Goal: Find contact information: Find contact information

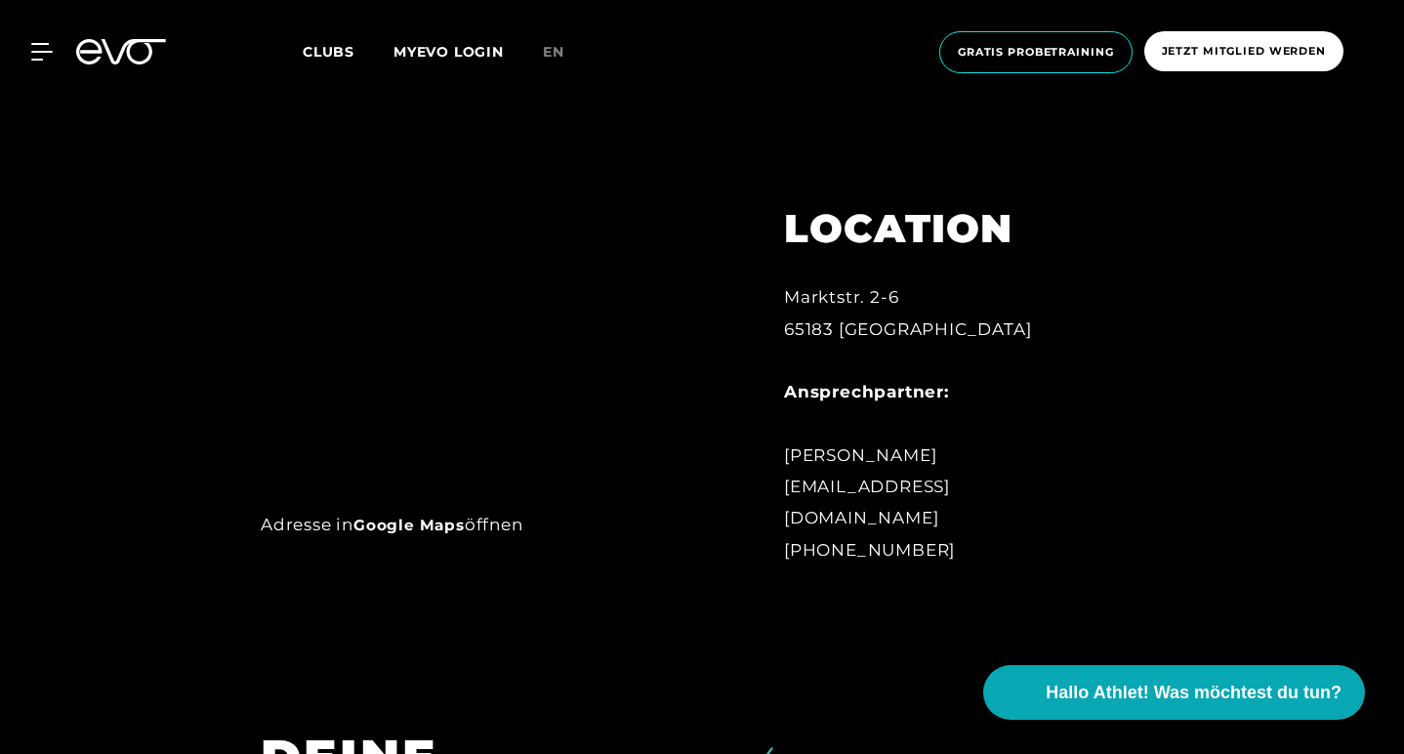
scroll to position [927, 0]
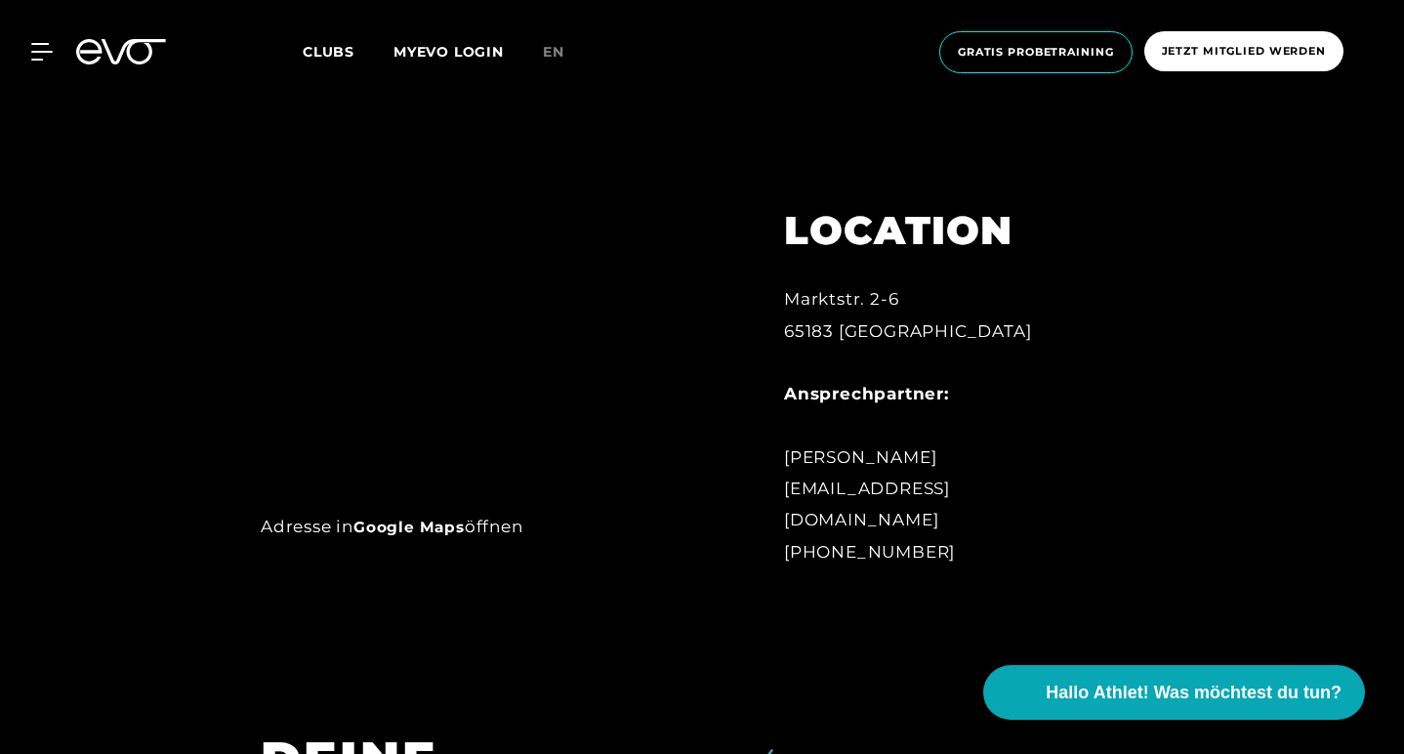
click at [898, 488] on div "Marktstr. 2-6 65183 [GEOGRAPHIC_DATA] Ansprechpartner: [PERSON_NAME] [EMAIL_ADD…" at bounding box center [944, 425] width 320 height 284
click at [898, 488] on div "Marktstr. 2-6 65183 Wiesbaden Ansprechpartner: Ersan Rastgeldi wiesbaden@evofit…" at bounding box center [944, 425] width 320 height 284
copy div "[PERSON_NAME]"
click at [629, 326] on img at bounding box center [468, 192] width 414 height 592
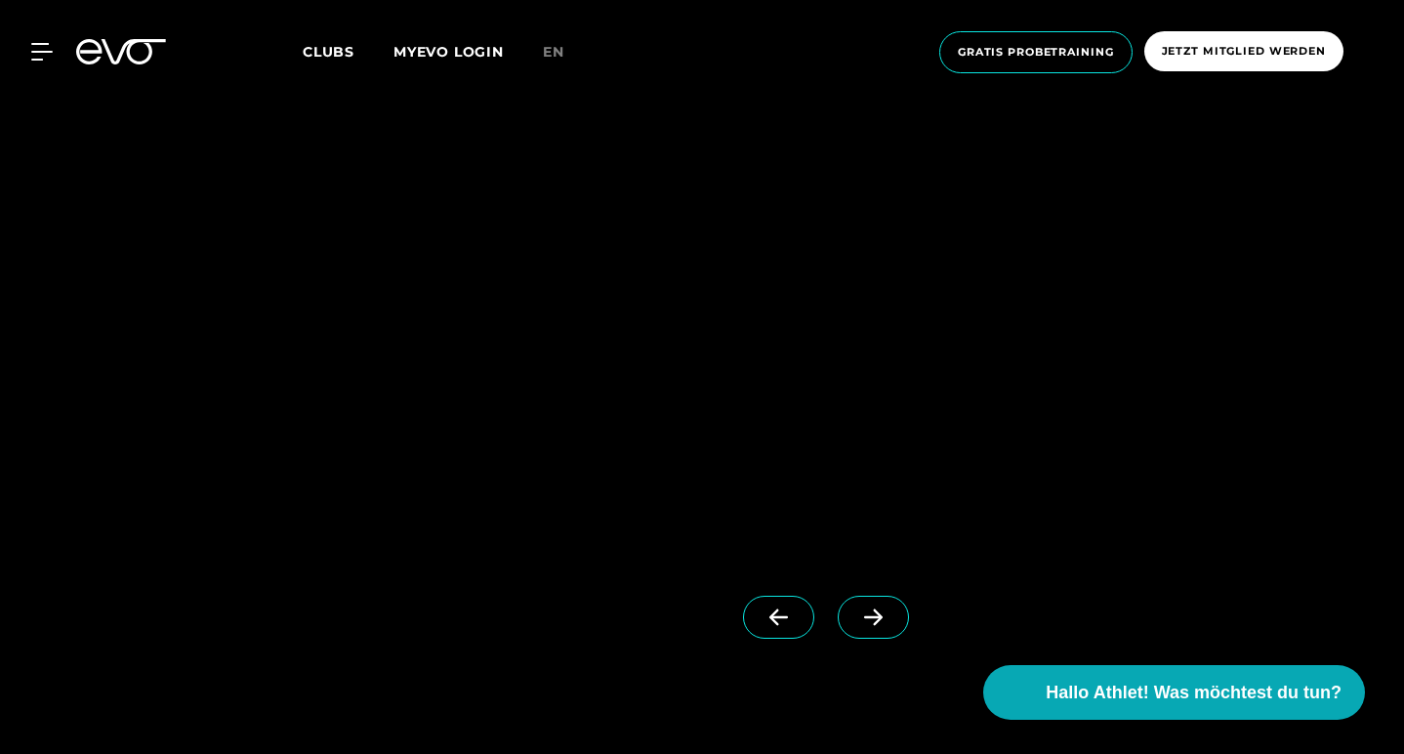
scroll to position [2150, 0]
click at [883, 610] on span at bounding box center [873, 630] width 71 height 43
click at [762, 624] on icon at bounding box center [779, 631] width 34 height 18
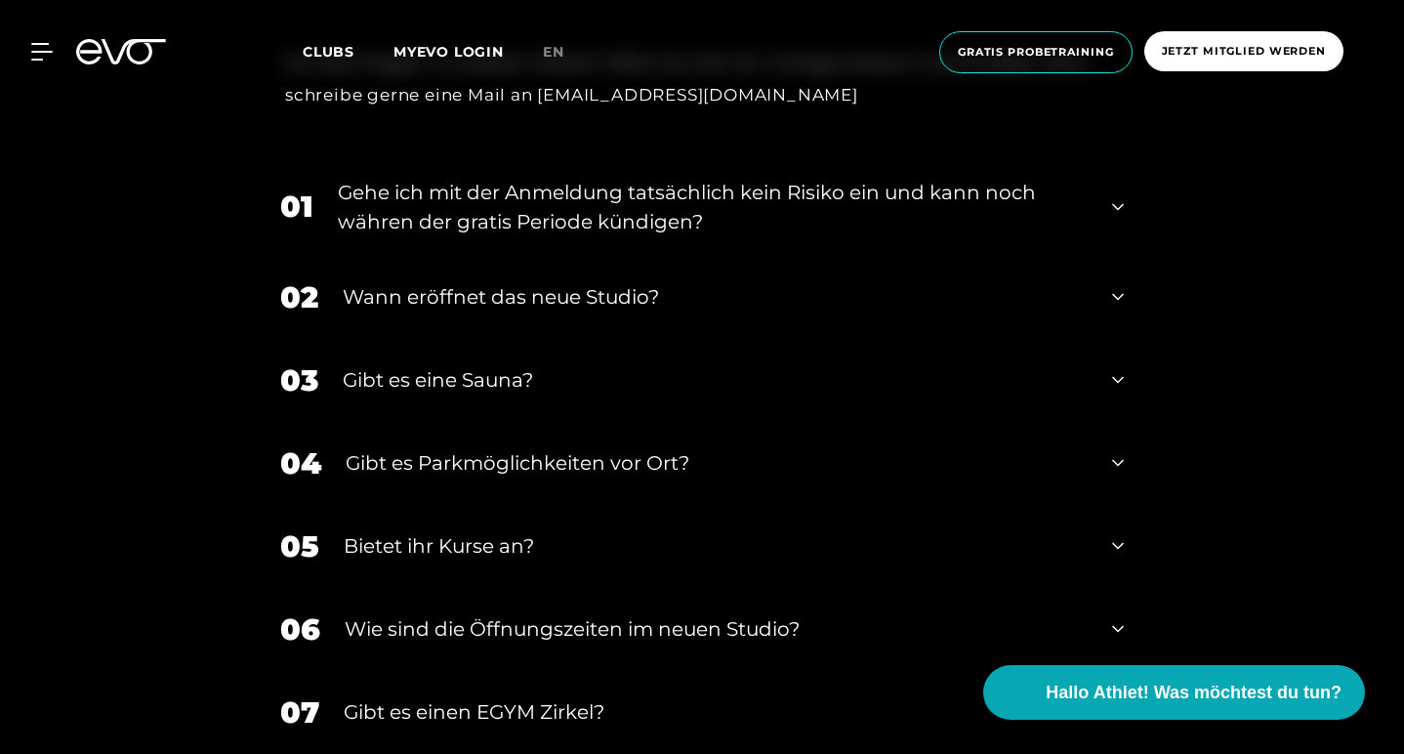
scroll to position [7438, 0]
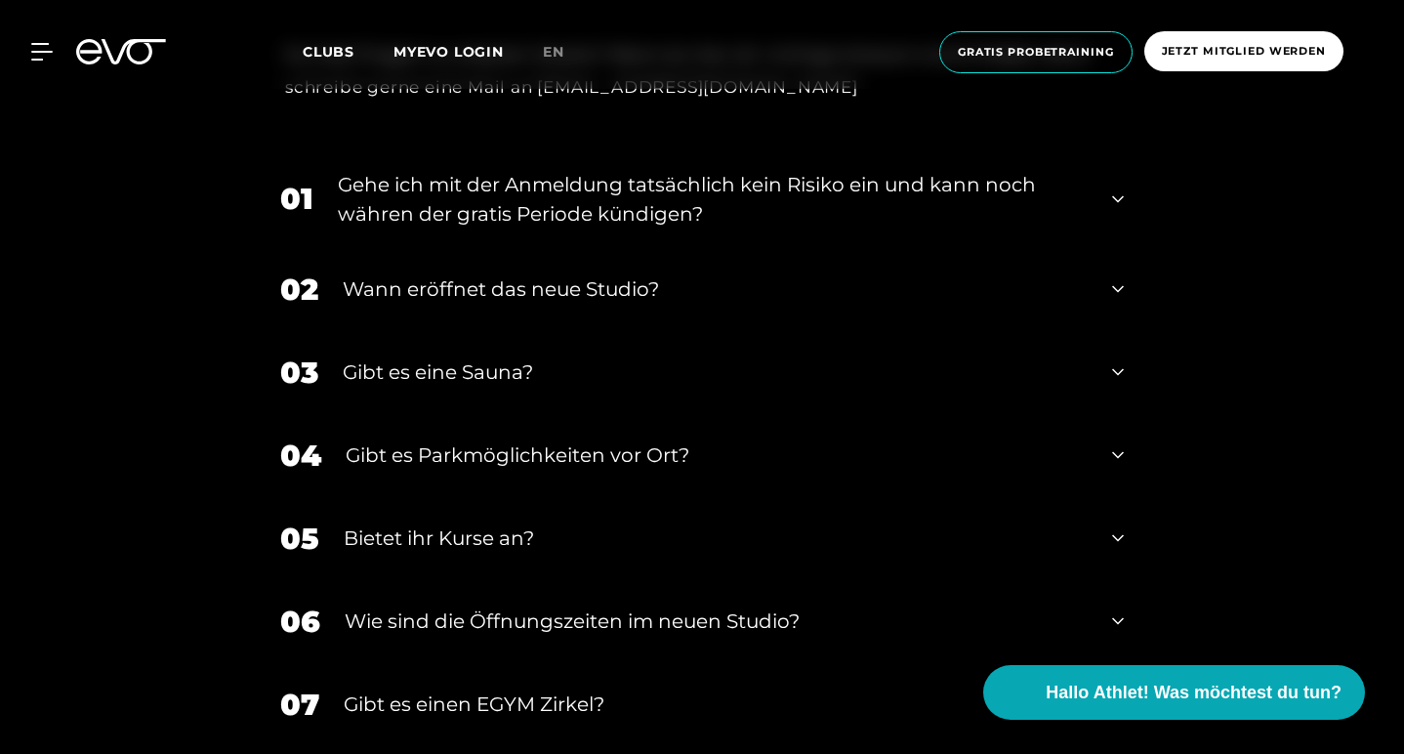
click at [698, 212] on div "01 Gehe ich mit der Anmeldung tatsächlich kein Risiko ein und kann noch währen …" at bounding box center [702, 199] width 883 height 98
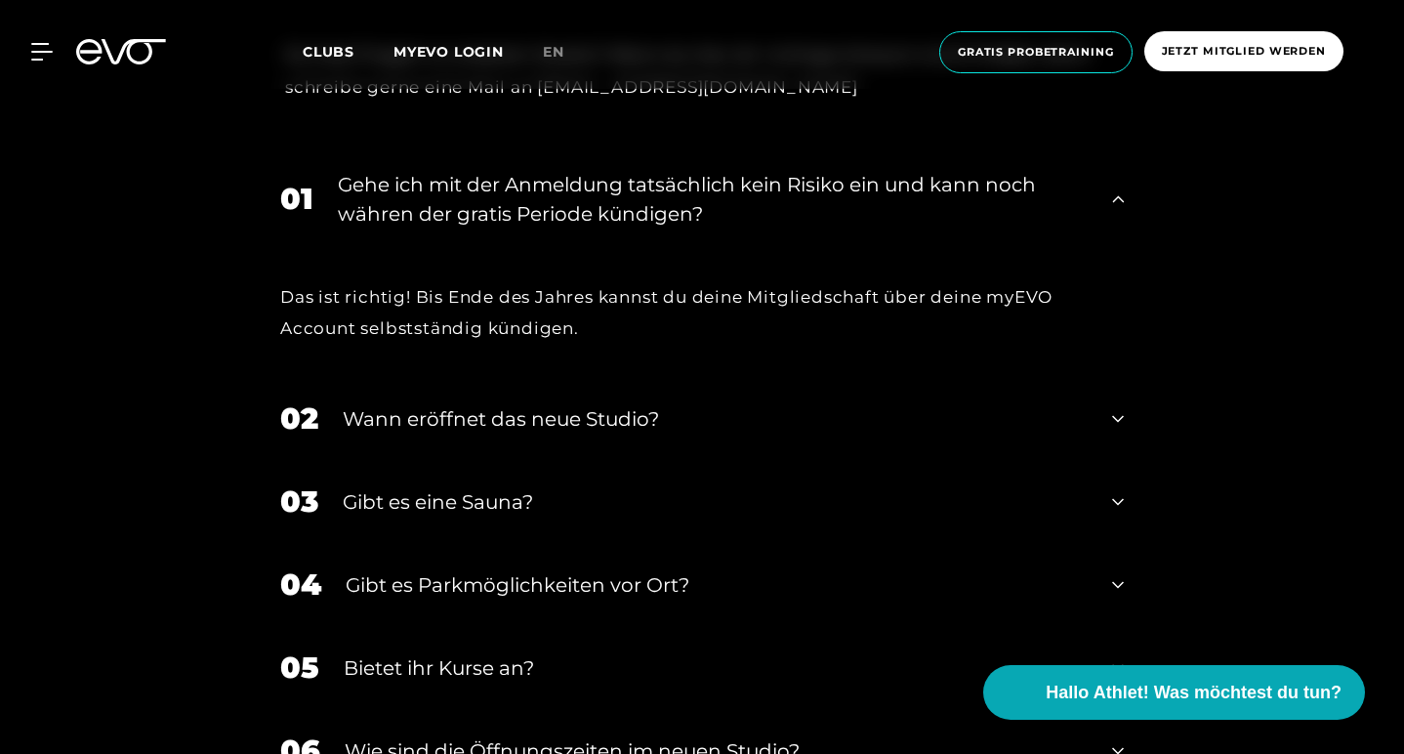
click at [691, 190] on div "Gehe ich mit der Anmeldung tatsächlich kein Risiko ein und kann noch währen der…" at bounding box center [713, 199] width 750 height 59
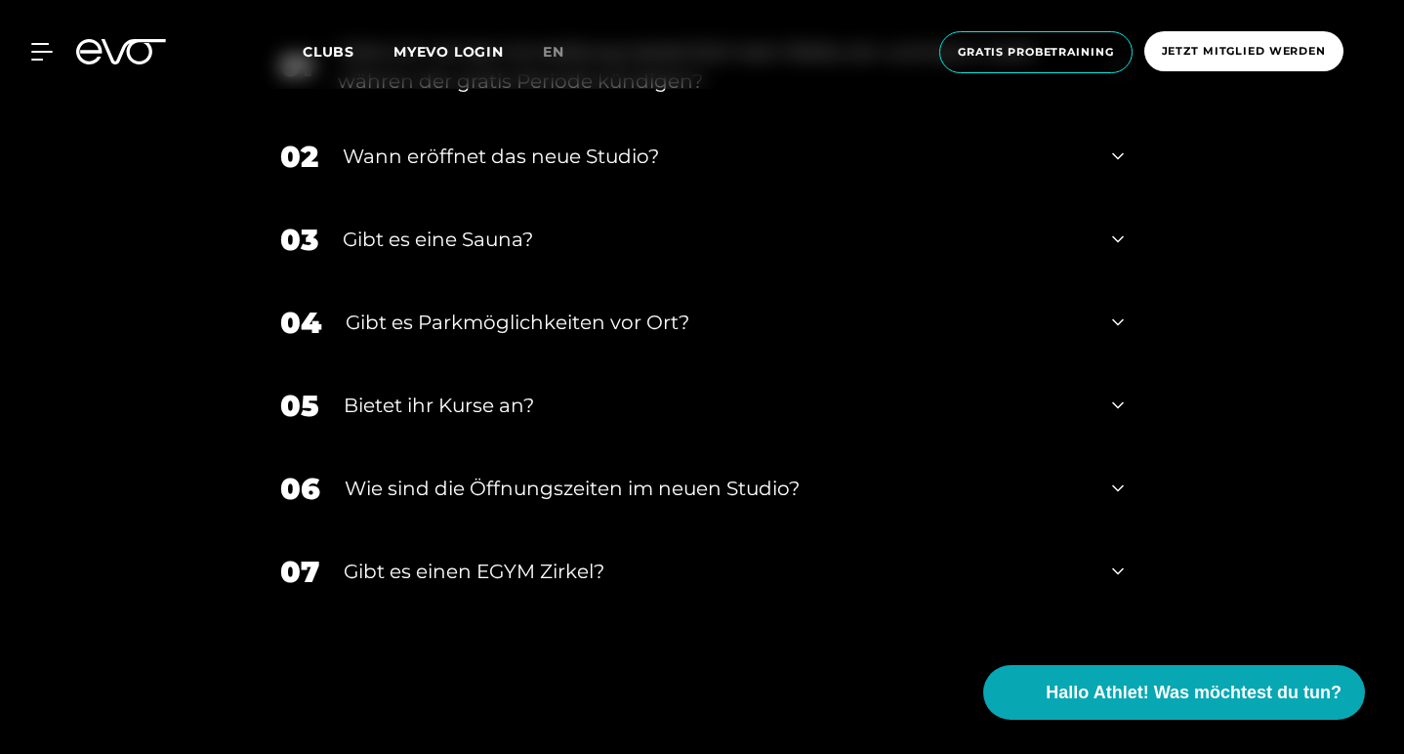
scroll to position [7570, 0]
click at [658, 225] on div "Gibt es eine Sauna?" at bounding box center [715, 239] width 745 height 29
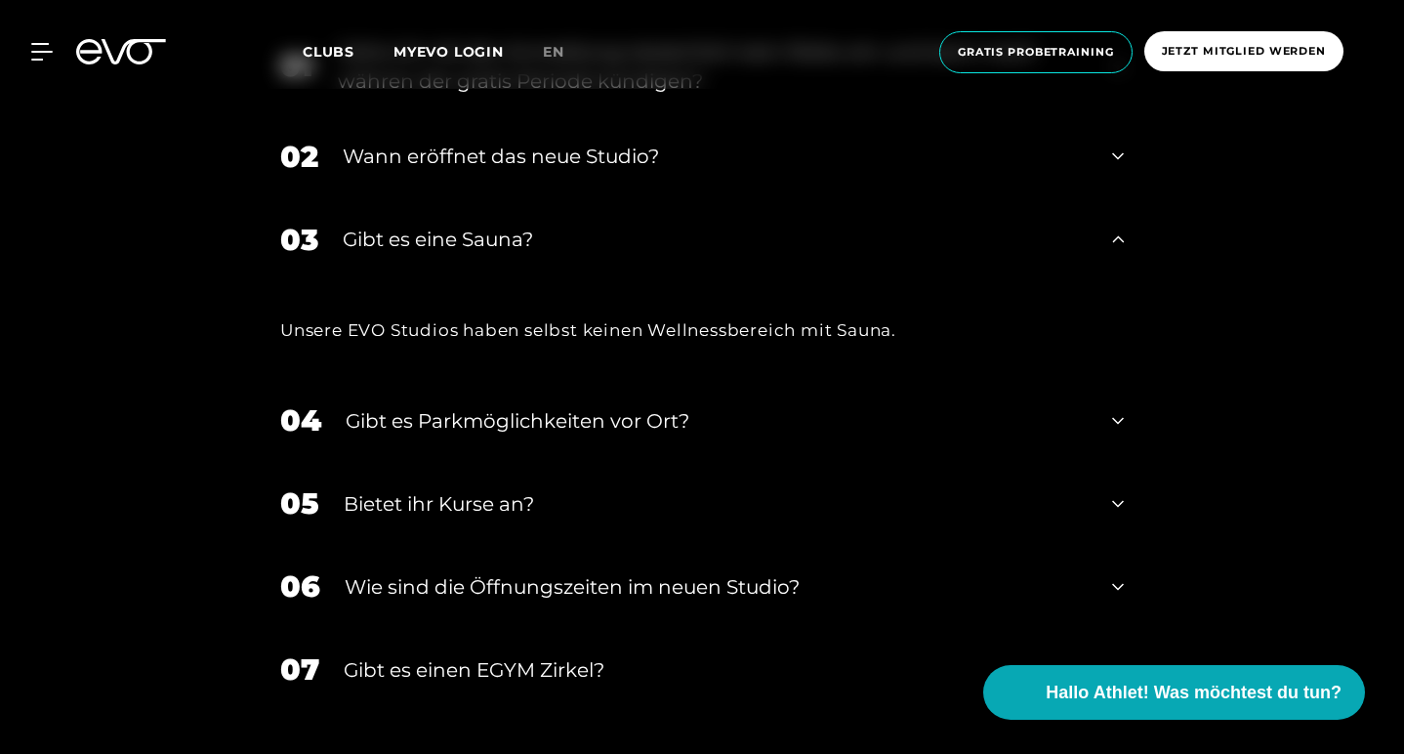
click at [678, 229] on div "Gibt es eine Sauna?" at bounding box center [715, 239] width 745 height 29
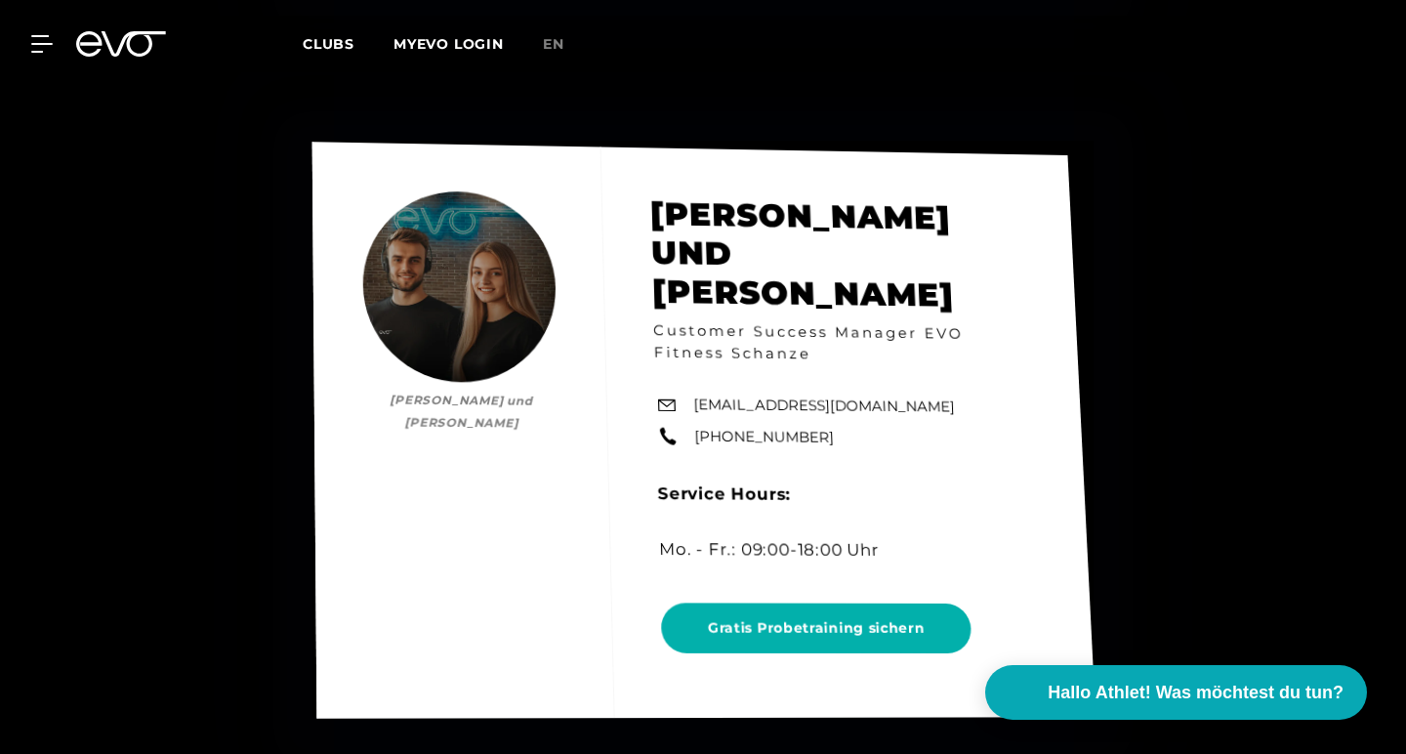
scroll to position [9311, 0]
